Goal: Task Accomplishment & Management: Manage account settings

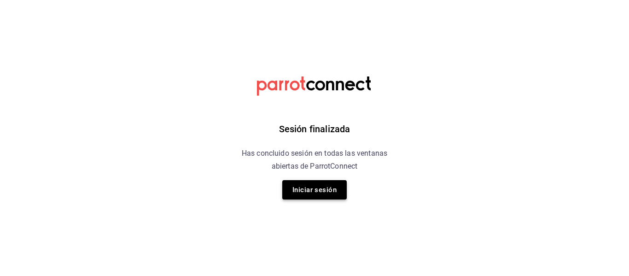
click at [321, 190] on button "Iniciar sesión" at bounding box center [314, 189] width 64 height 19
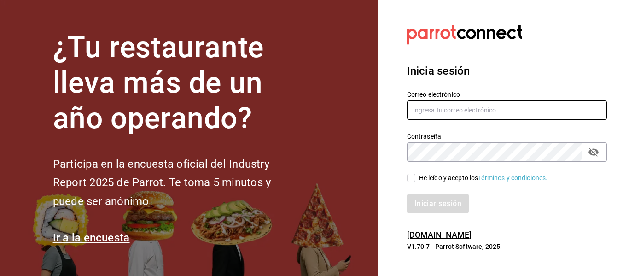
type input "[PERSON_NAME][EMAIL_ADDRESS][DOMAIN_NAME]"
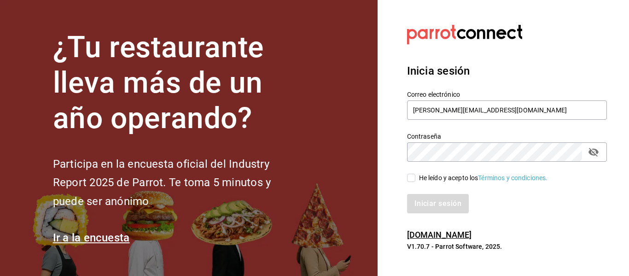
click at [414, 178] on input "He leído y acepto los Términos y condiciones." at bounding box center [411, 178] width 8 height 8
checkbox input "true"
click at [424, 196] on button "Iniciar sesión" at bounding box center [438, 203] width 63 height 19
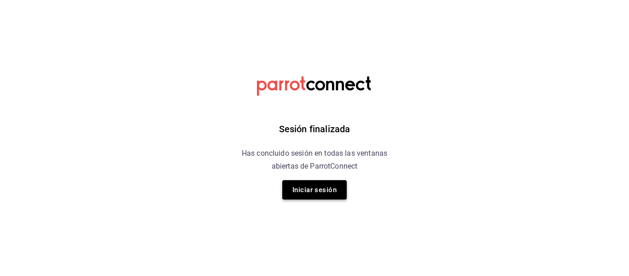
click at [316, 194] on button "Iniciar sesión" at bounding box center [314, 189] width 64 height 19
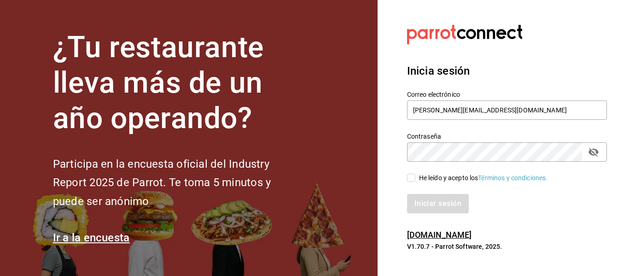
click at [409, 177] on input "He leído y acepto los Términos y condiciones." at bounding box center [411, 178] width 8 height 8
checkbox input "true"
click at [419, 203] on button "Iniciar sesión" at bounding box center [438, 203] width 63 height 19
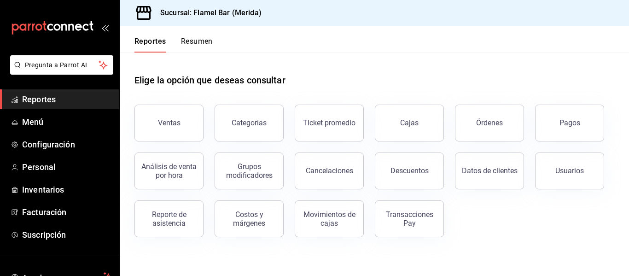
click at [414, 62] on div "Elige la opción que deseas consultar" at bounding box center [374, 73] width 480 height 41
click at [60, 122] on span "Menú" at bounding box center [67, 122] width 90 height 12
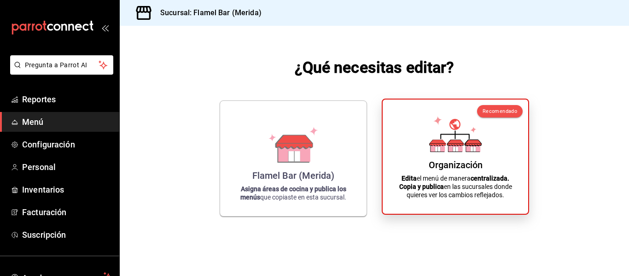
click at [456, 127] on icon at bounding box center [454, 123] width 11 height 11
